Goal: Task Accomplishment & Management: Use online tool/utility

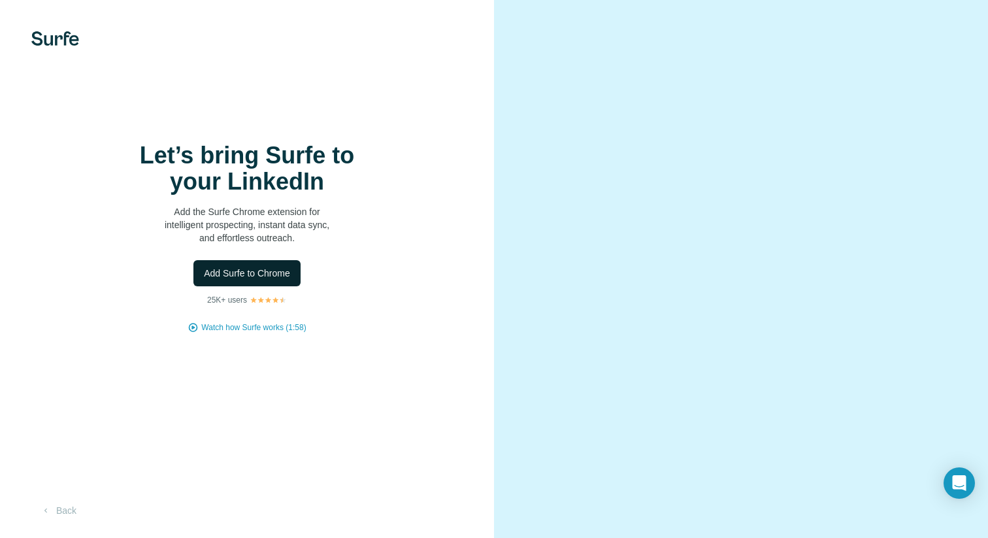
click at [228, 271] on span "Add Surfe to Chrome" at bounding box center [247, 273] width 86 height 13
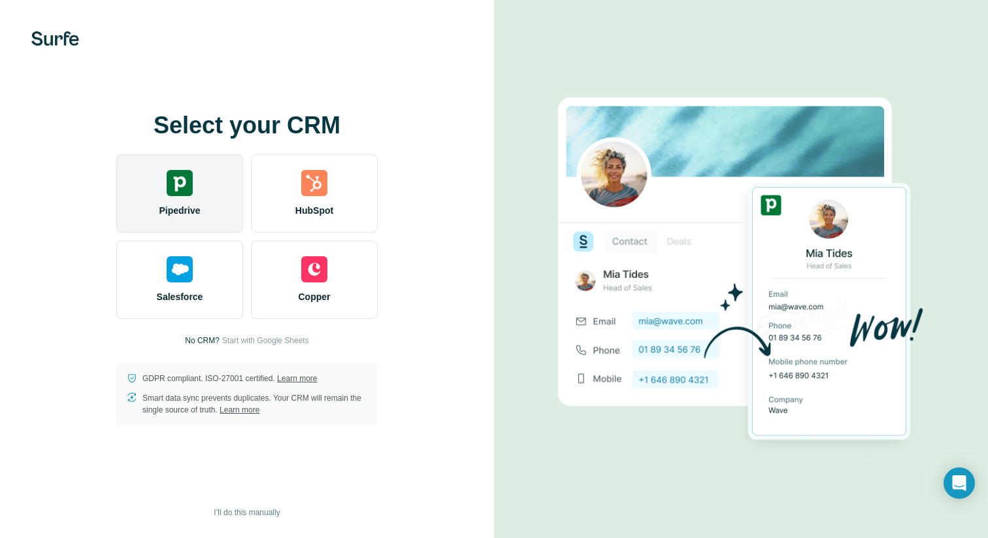
click at [182, 189] on img at bounding box center [180, 183] width 26 height 26
